Goal: Task Accomplishment & Management: Use online tool/utility

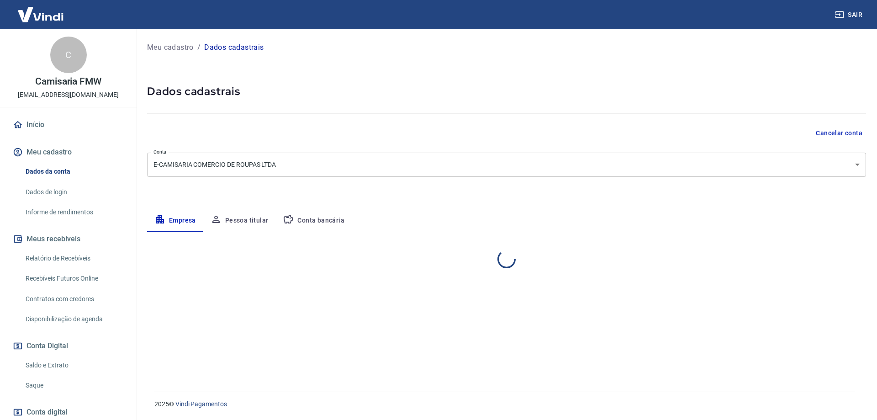
select select "SP"
select select "business"
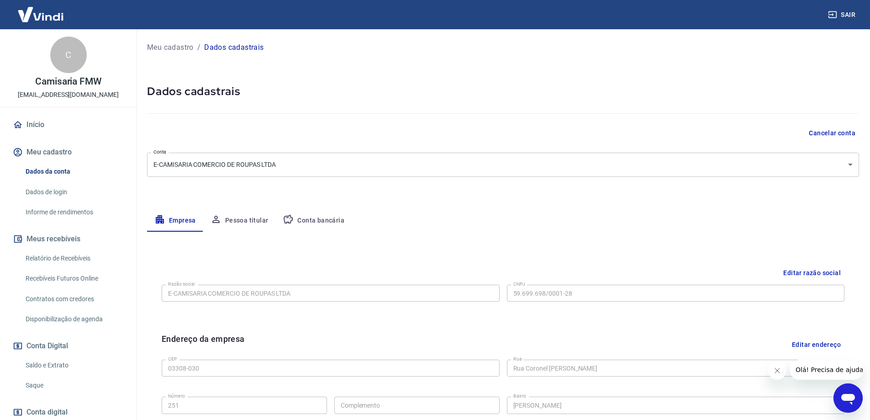
click at [63, 363] on link "Saldo e Extrato" at bounding box center [74, 365] width 104 height 19
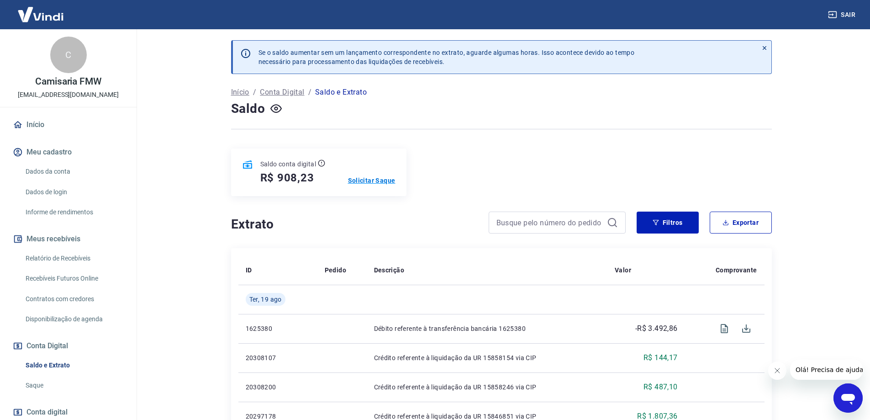
click at [366, 179] on p "Solicitar Saque" at bounding box center [372, 180] width 48 height 9
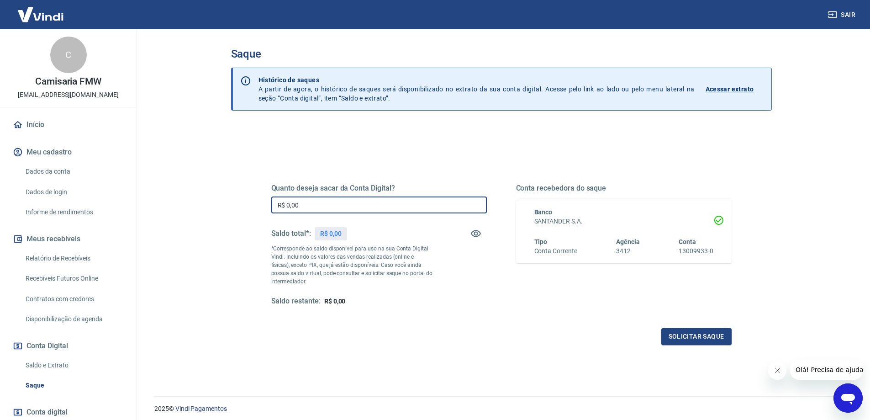
click at [347, 201] on input "R$ 0,00" at bounding box center [379, 204] width 216 height 17
type input "R$ 908,23"
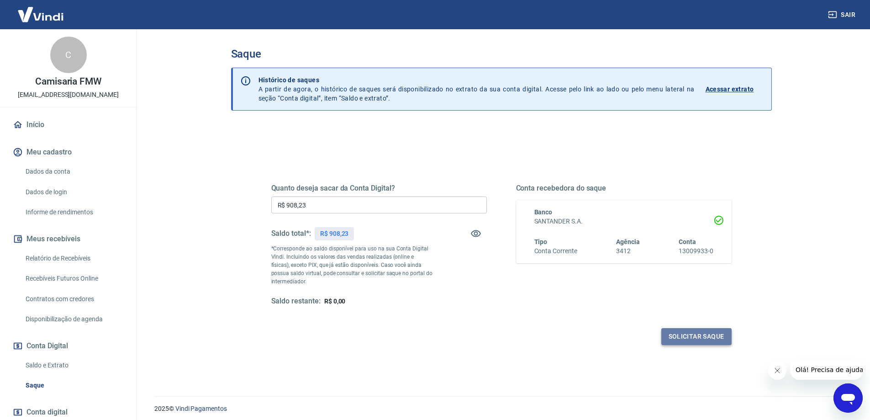
click at [712, 339] on button "Solicitar saque" at bounding box center [696, 336] width 70 height 17
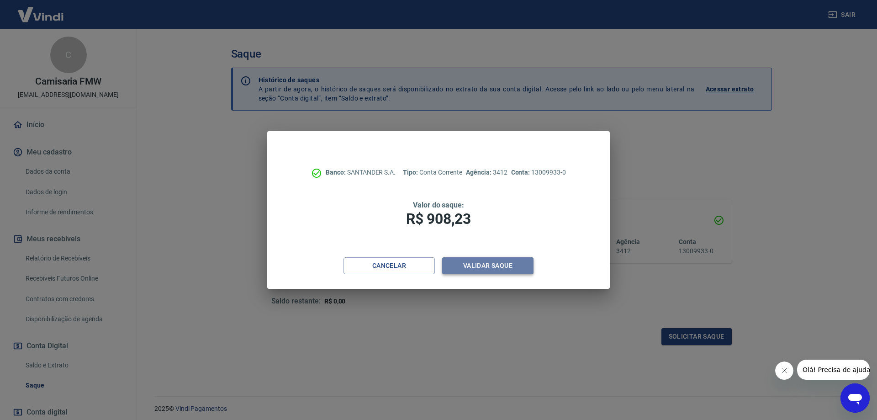
click at [480, 269] on button "Validar saque" at bounding box center [487, 265] width 91 height 17
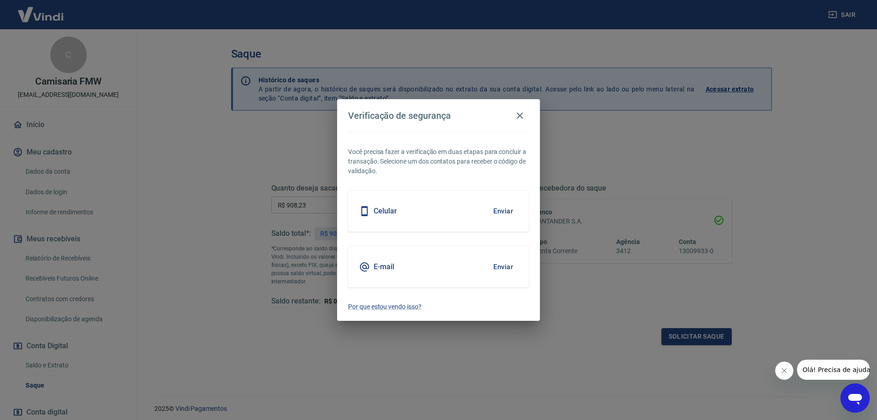
click at [503, 270] on button "Enviar" at bounding box center [503, 266] width 30 height 19
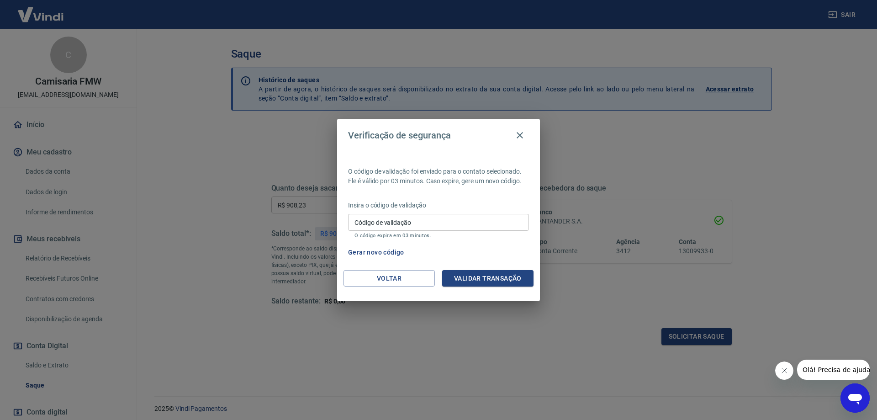
click at [394, 222] on input "Código de validação" at bounding box center [438, 222] width 181 height 17
paste input "386797"
type input "386797"
click at [510, 274] on button "Validar transação" at bounding box center [487, 278] width 91 height 17
